Goal: Navigation & Orientation: Find specific page/section

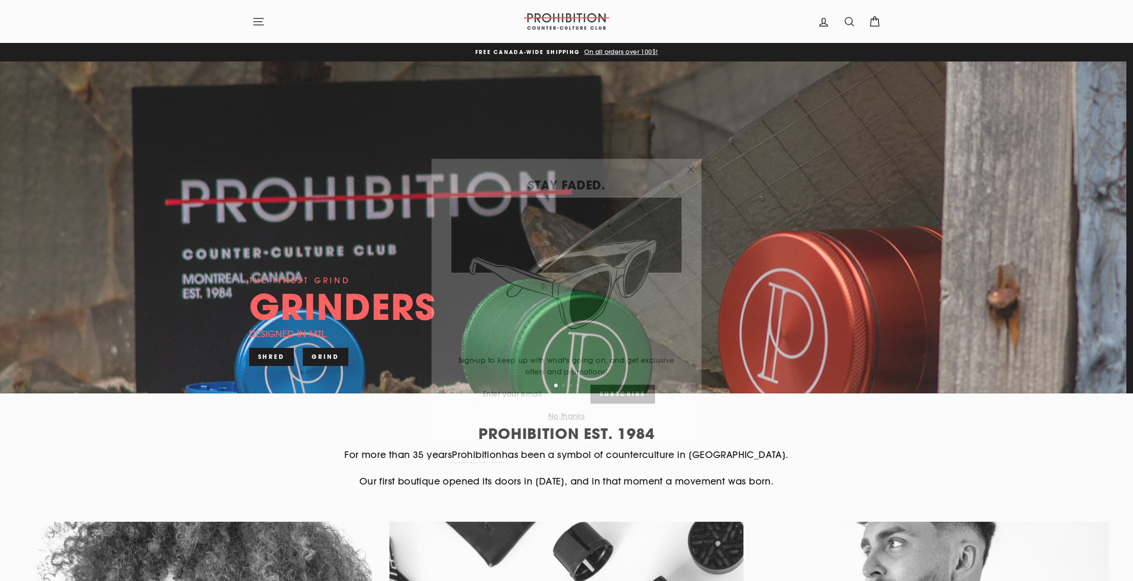
click at [690, 163] on icon "button" at bounding box center [691, 159] width 12 height 12
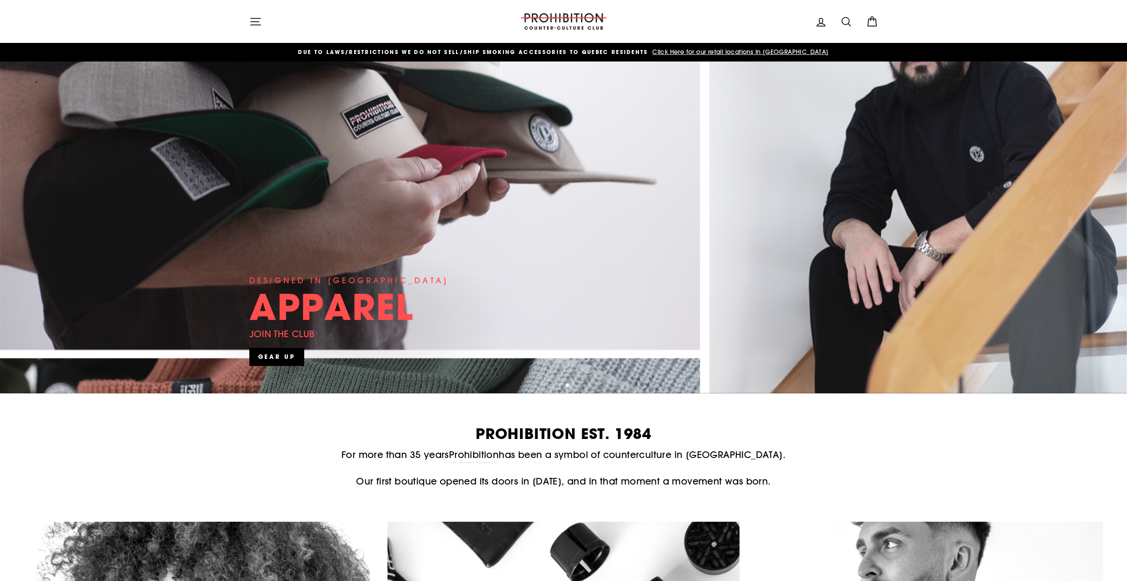
click at [258, 23] on icon "button" at bounding box center [255, 21] width 12 height 12
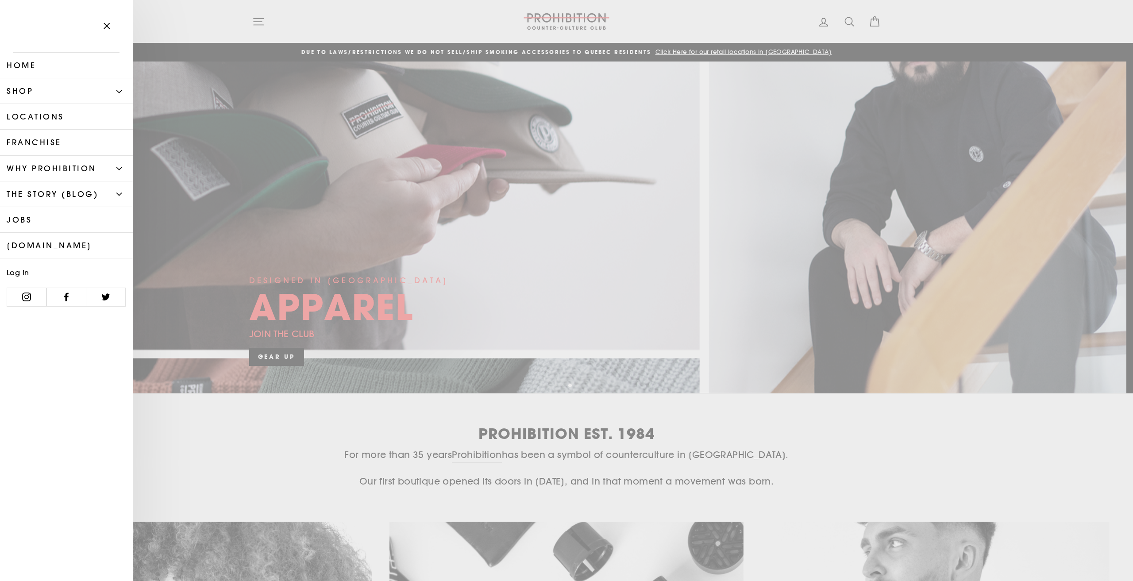
click at [125, 89] on button "Primary" at bounding box center [119, 91] width 27 height 15
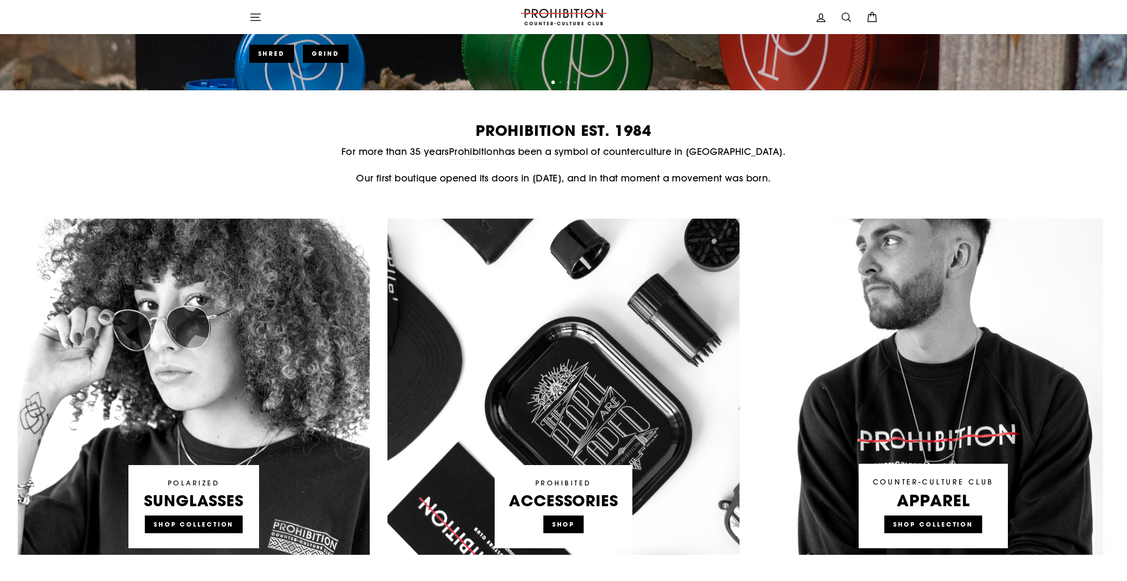
scroll to position [310, 0]
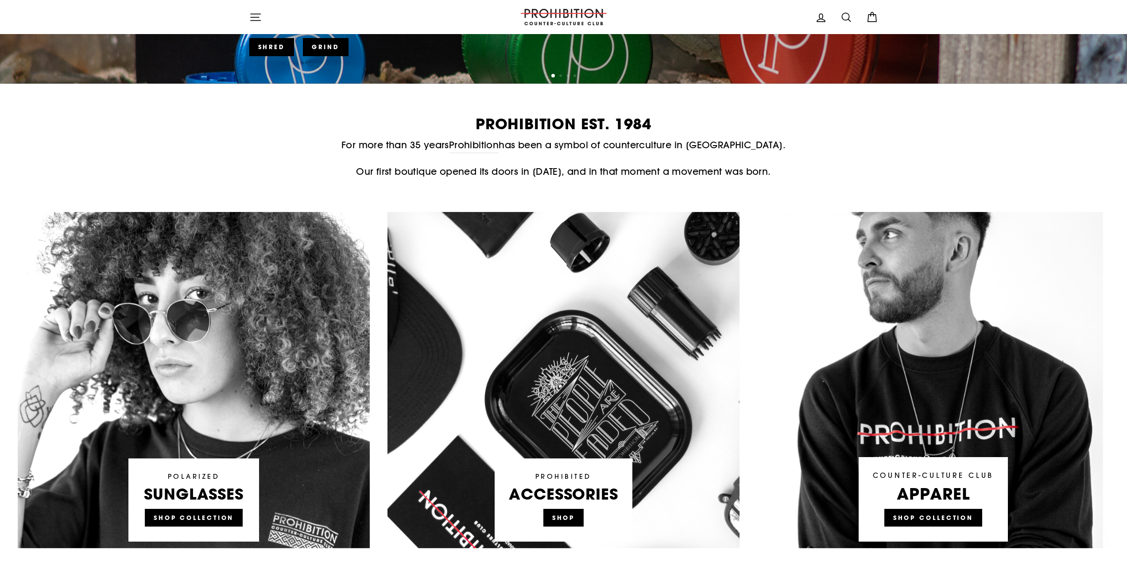
click at [572, 519] on link at bounding box center [563, 380] width 352 height 336
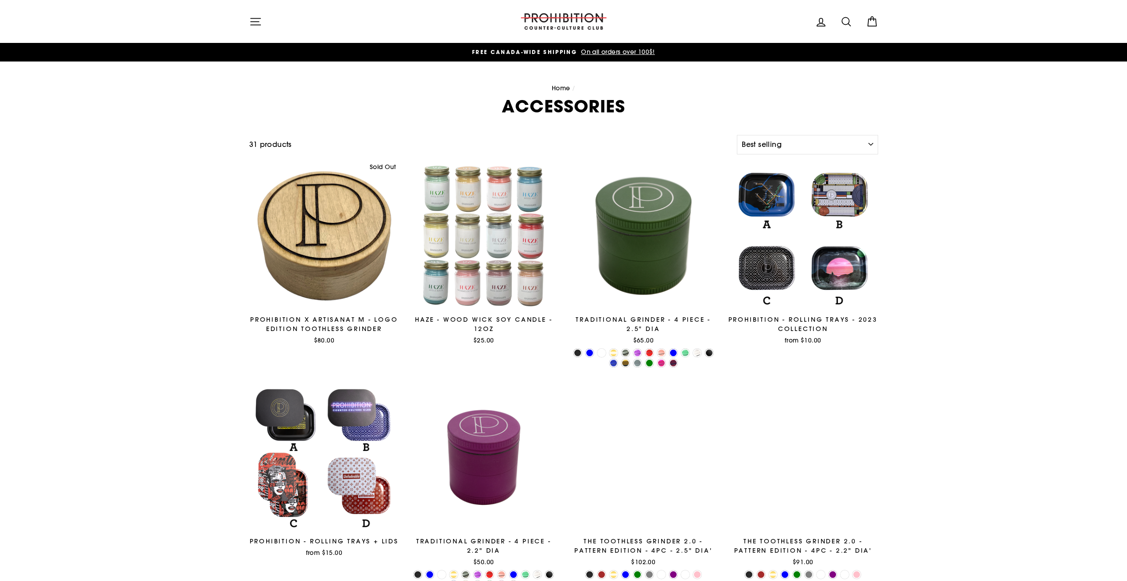
select select "best-selling"
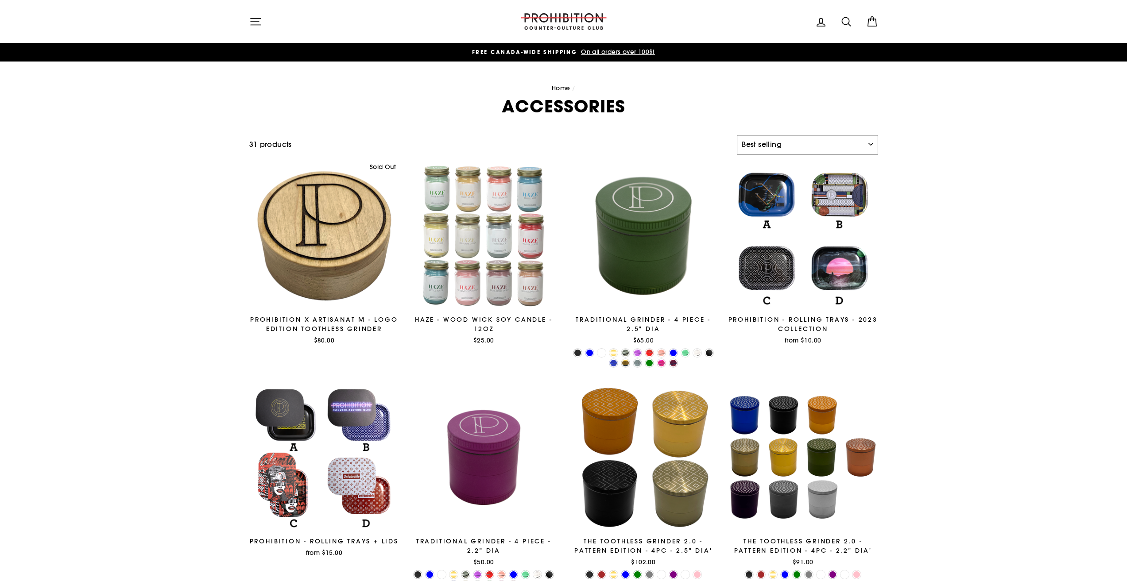
click at [853, 145] on select "Sort Featured Best selling Alphabetically, A-Z Alphabetically, Z-A Price, low t…" at bounding box center [807, 144] width 141 height 19
click at [259, 21] on icon "button" at bounding box center [256, 21] width 10 height 7
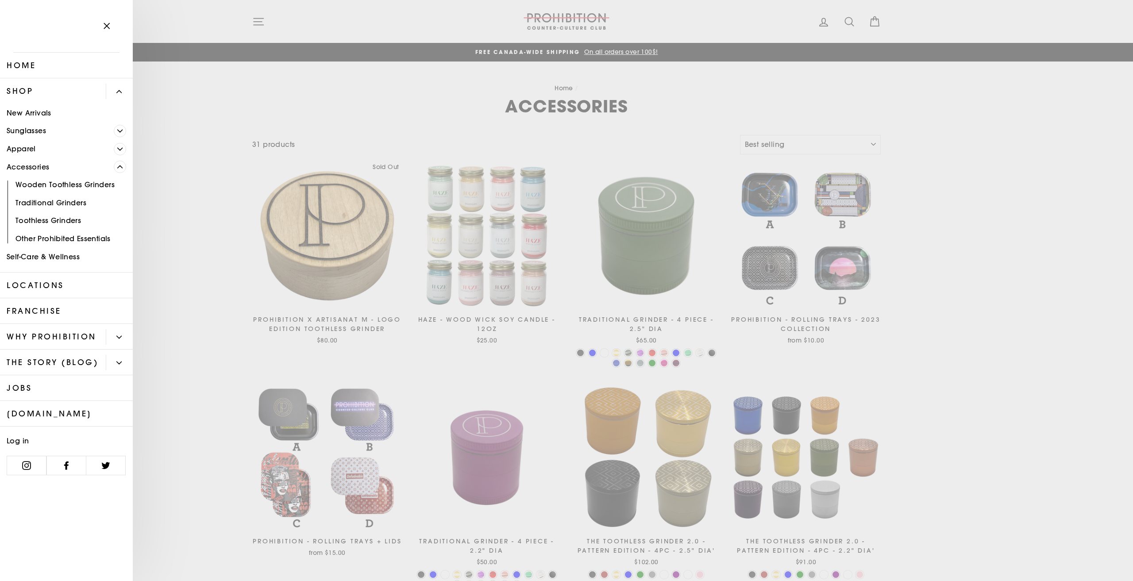
click at [60, 239] on link "Other Prohibited Essentials" at bounding box center [66, 239] width 133 height 18
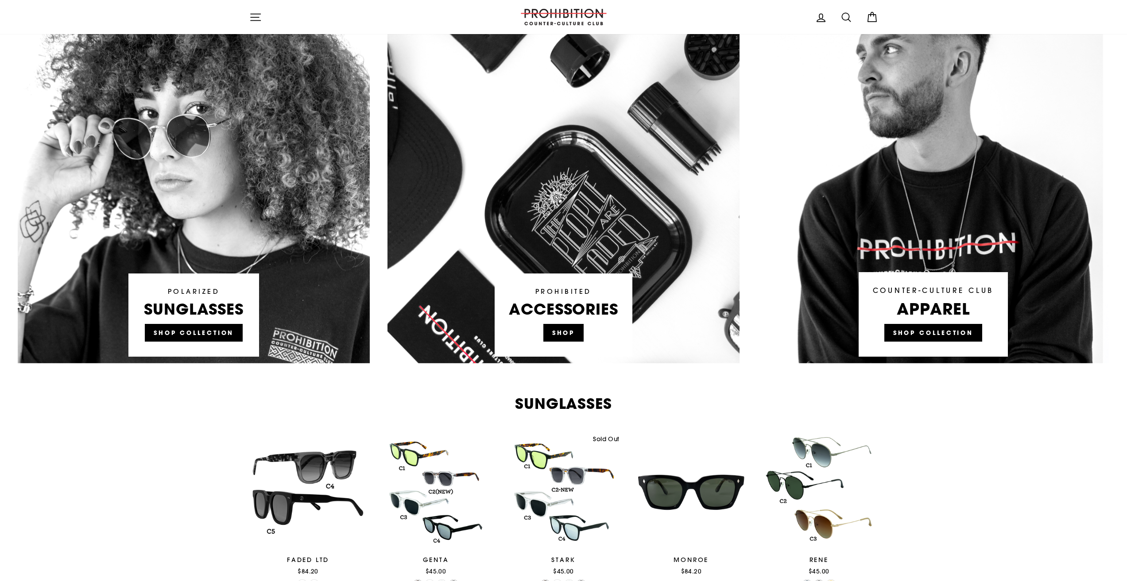
scroll to position [443, 0]
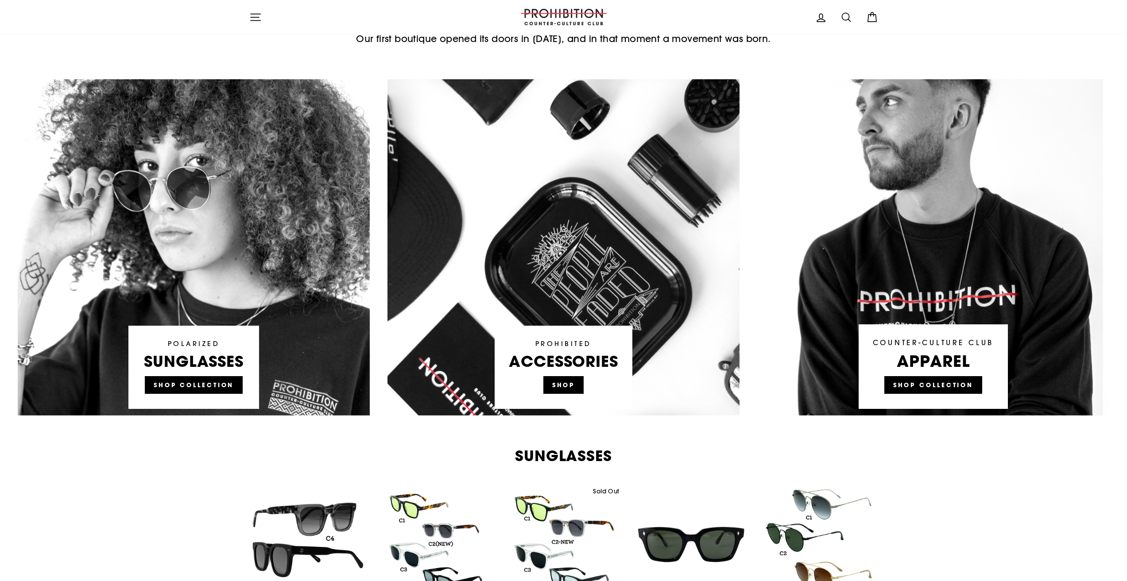
click at [572, 382] on link at bounding box center [563, 247] width 352 height 336
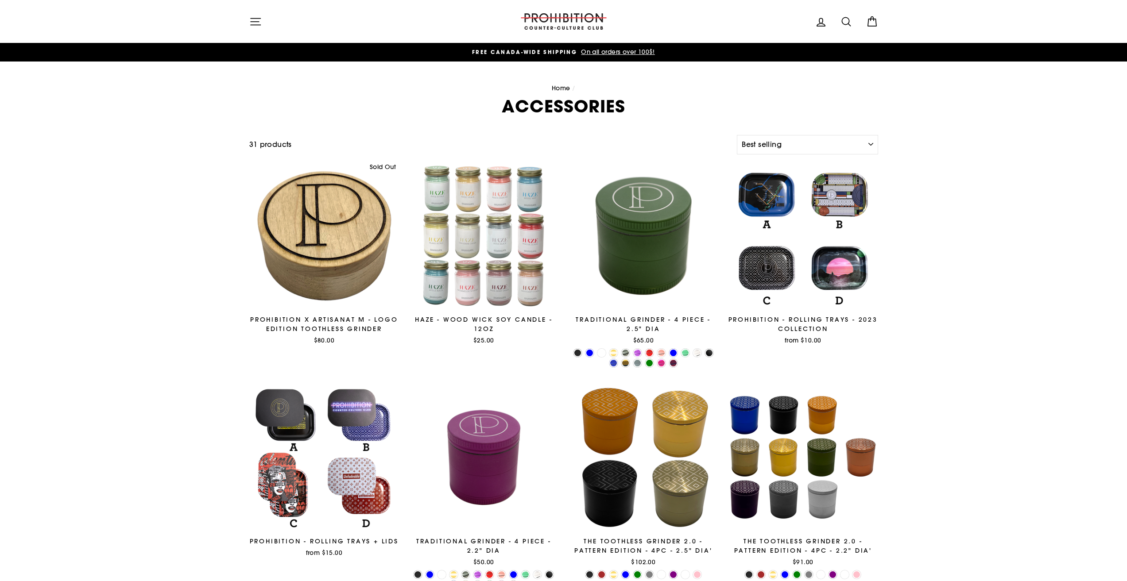
select select "best-selling"
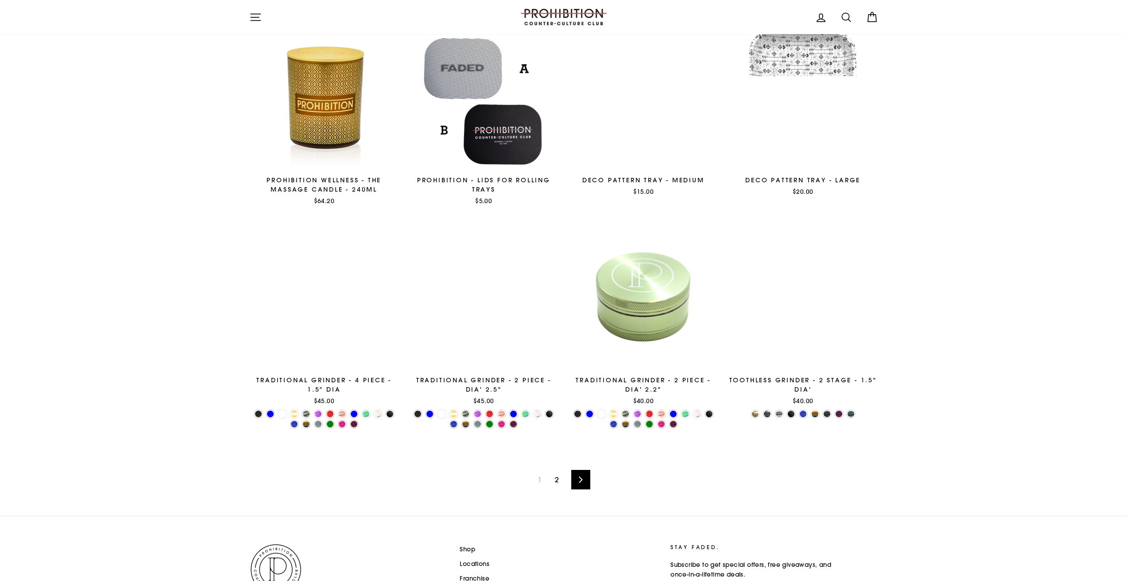
scroll to position [1313, 0]
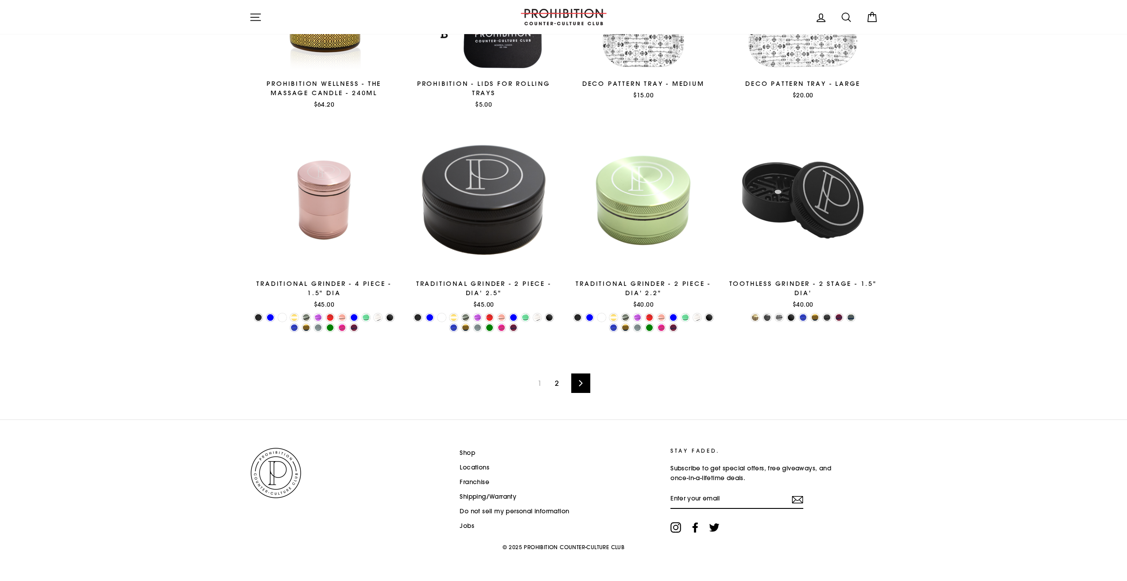
click at [557, 382] on link "2" at bounding box center [556, 383] width 15 height 14
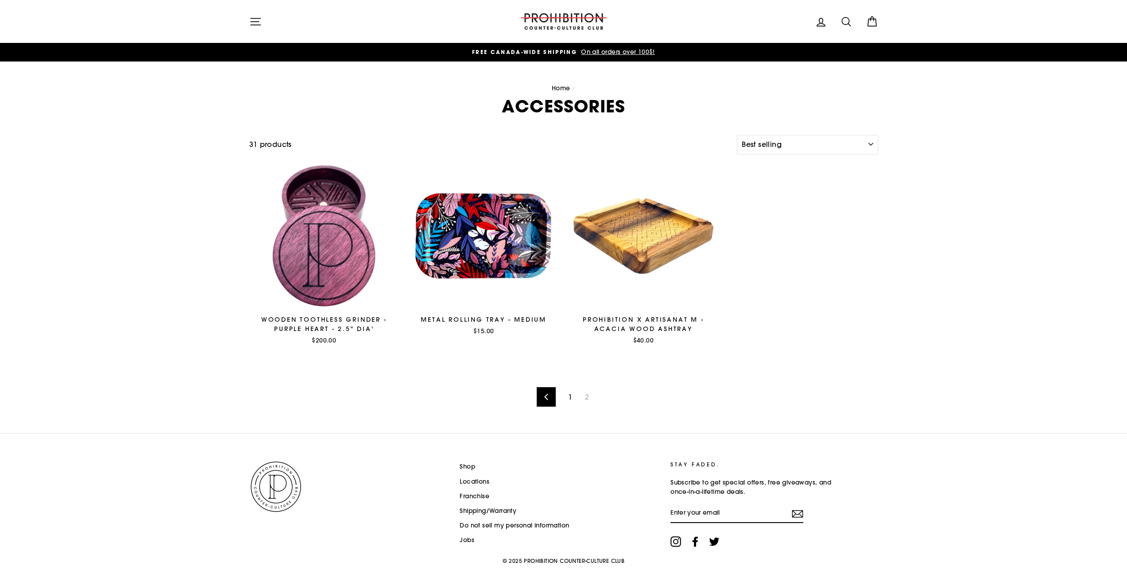
select select "best-selling"
click at [255, 20] on icon "button" at bounding box center [255, 21] width 12 height 12
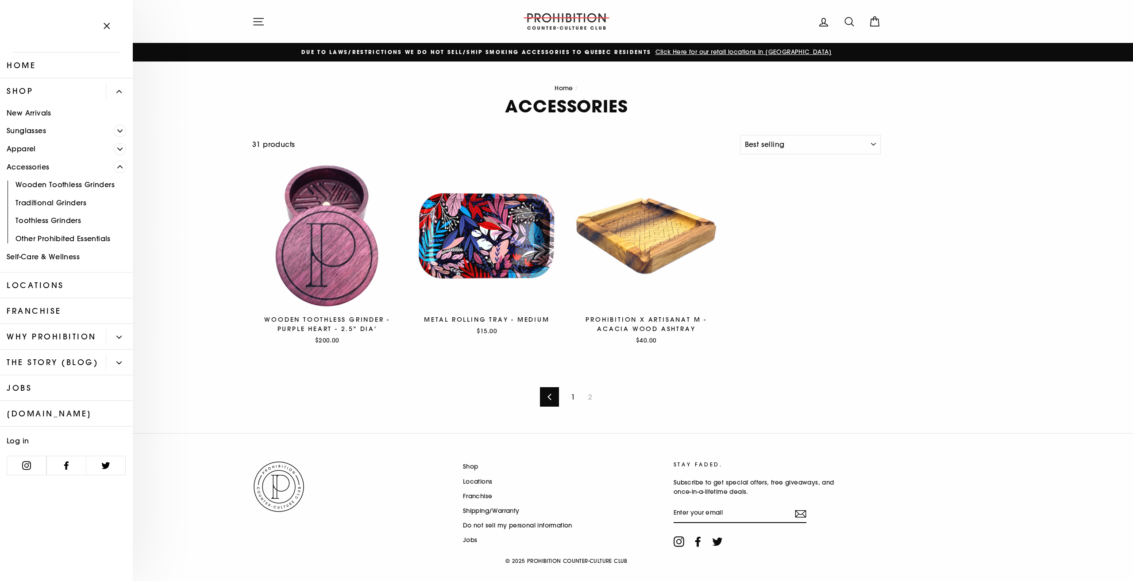
click at [61, 412] on link "[DOMAIN_NAME]" at bounding box center [66, 414] width 133 height 26
